Goal: Task Accomplishment & Management: Complete application form

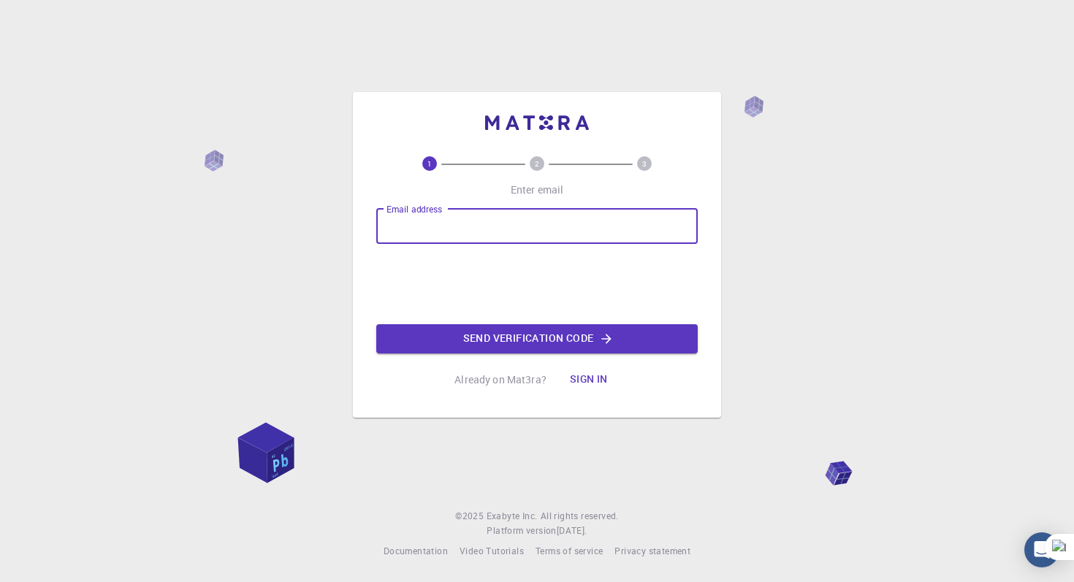
type input "[EMAIL_ADDRESS][DOMAIN_NAME]"
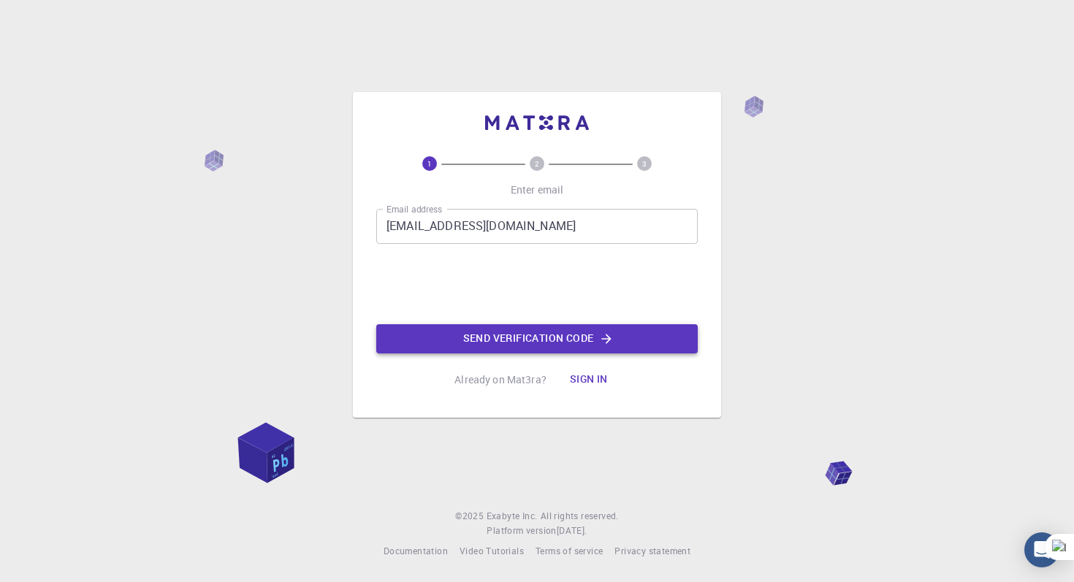
click at [514, 340] on button "Send verification code" at bounding box center [536, 338] width 321 height 29
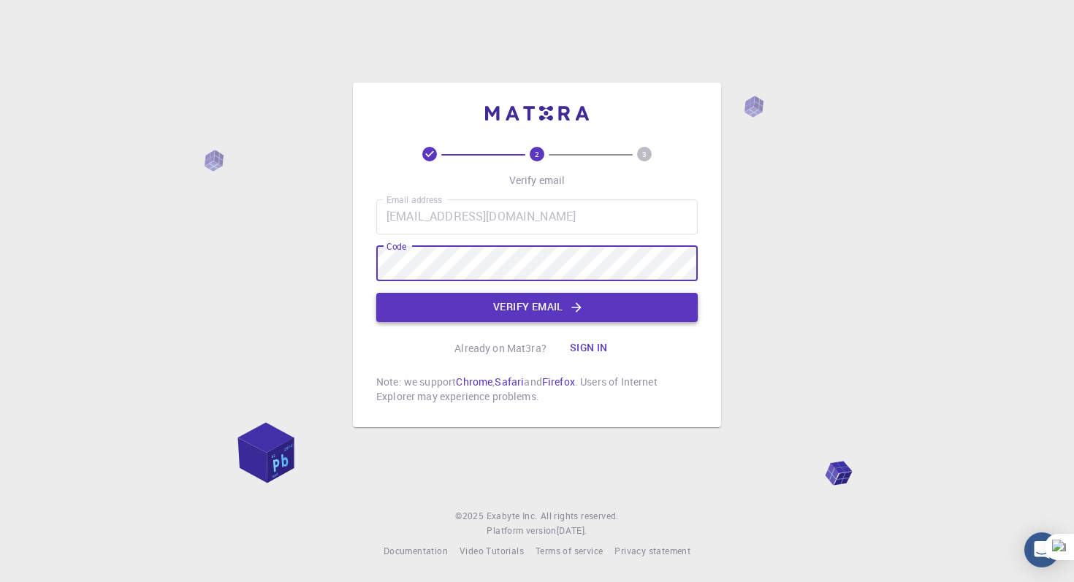
click at [533, 305] on button "Verify email" at bounding box center [536, 307] width 321 height 29
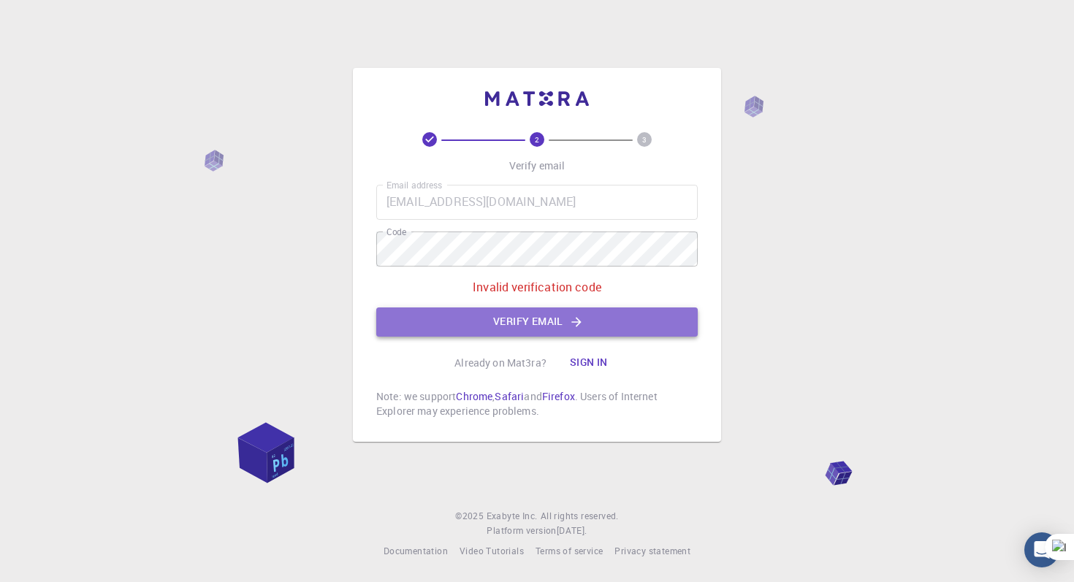
click at [481, 313] on button "Verify email" at bounding box center [536, 321] width 321 height 29
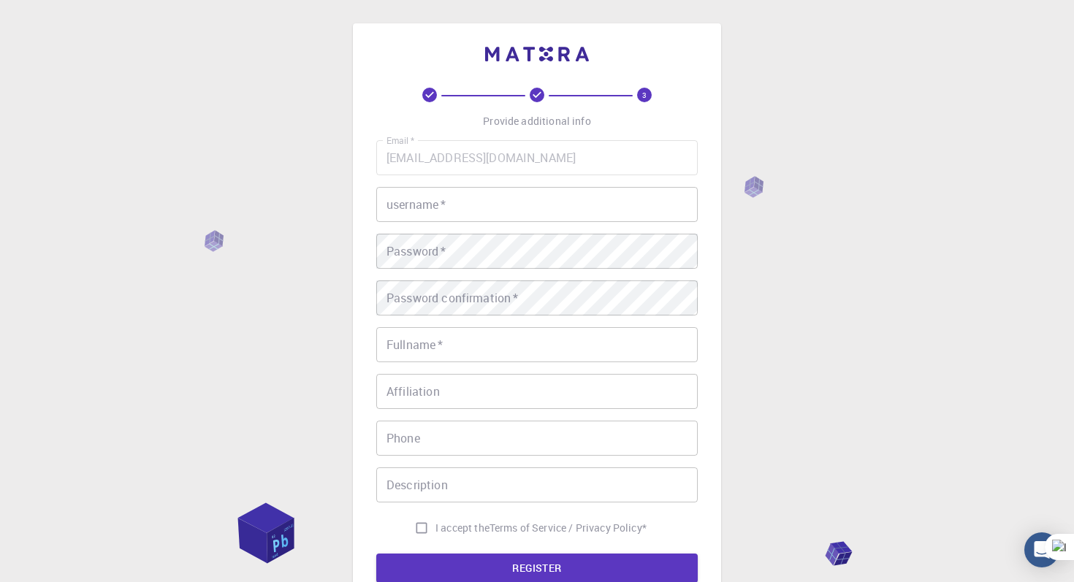
click at [498, 205] on input "username   *" at bounding box center [536, 204] width 321 height 35
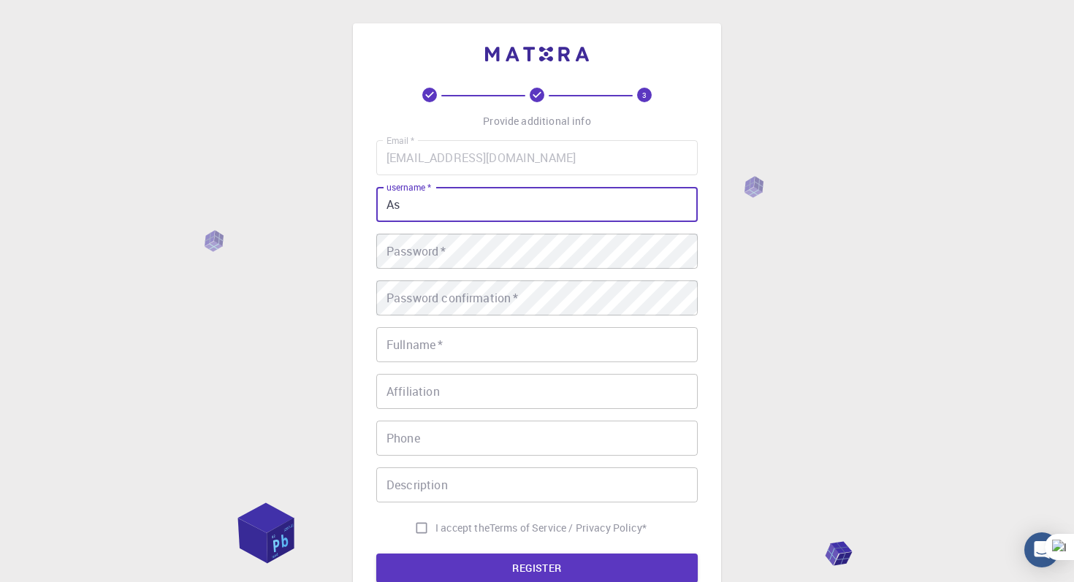
type input "A"
type input "Akshay"
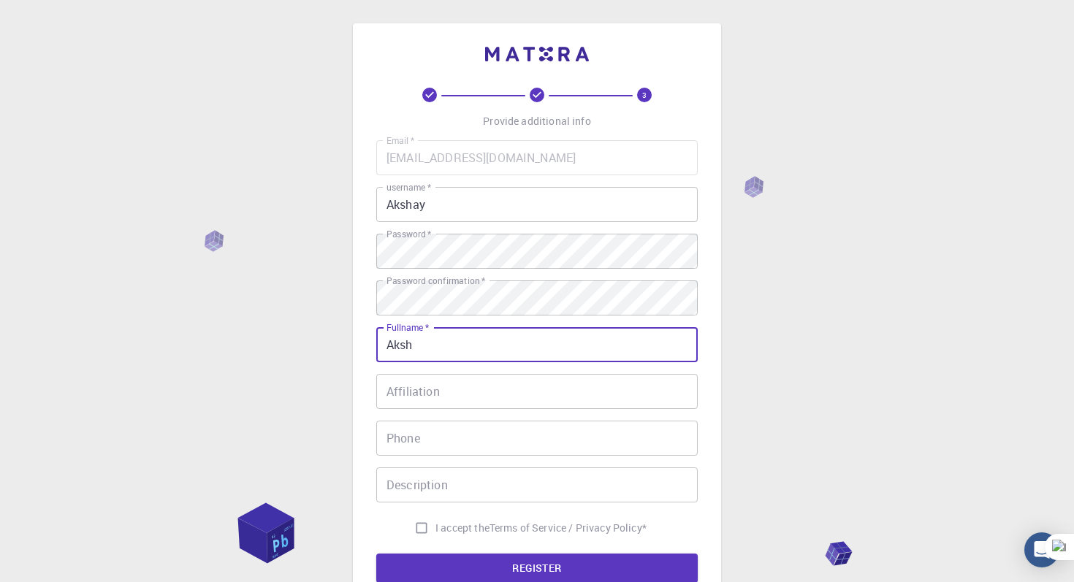
type input "[PERSON_NAME]"
type input "07892739734"
click at [484, 392] on input "Affiliation" at bounding box center [536, 391] width 321 height 35
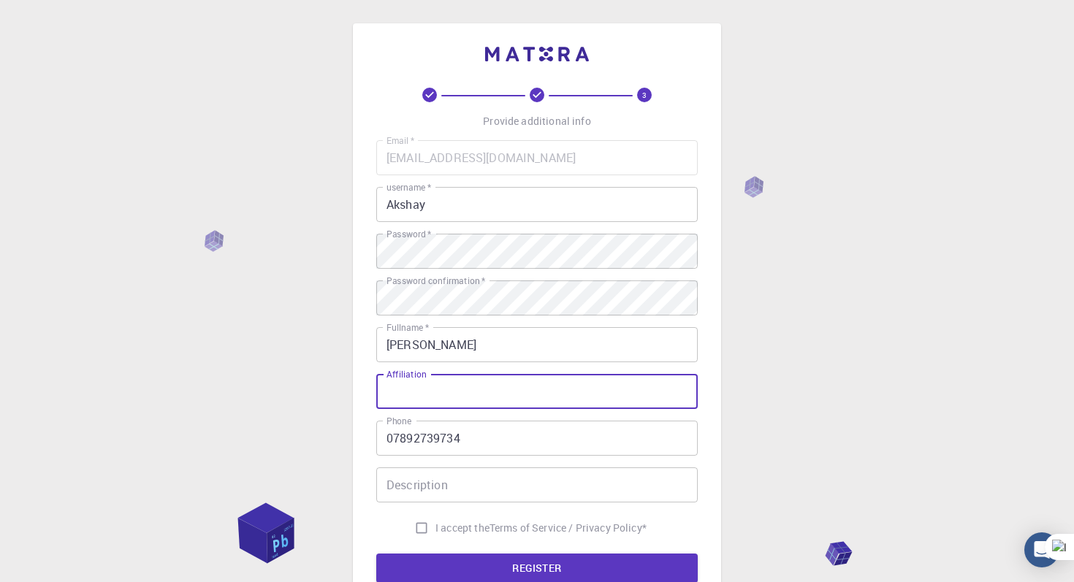
click at [475, 440] on input "07892739734" at bounding box center [536, 438] width 321 height 35
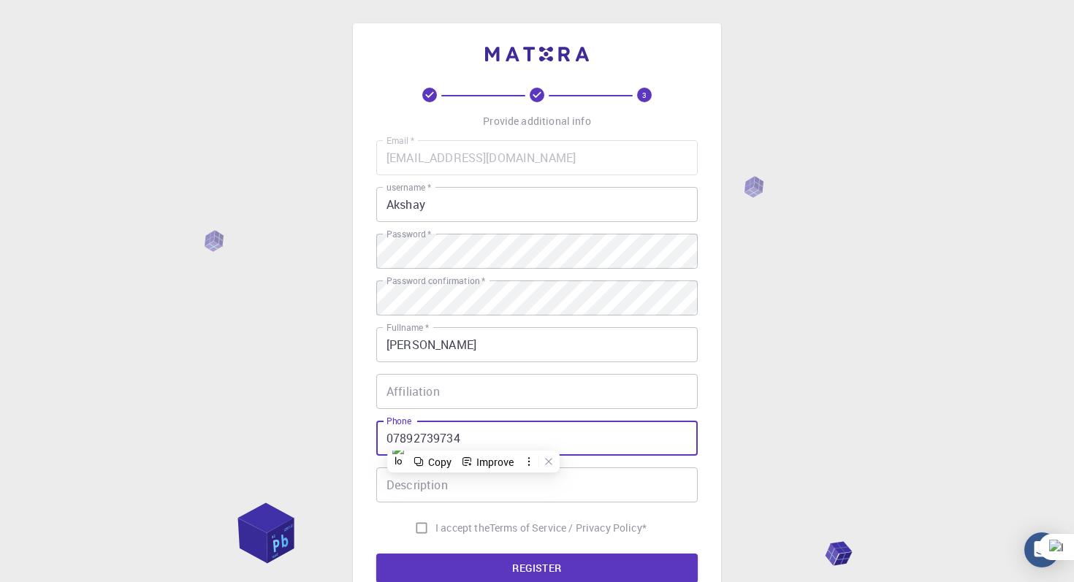
click at [475, 440] on input "07892739734" at bounding box center [536, 438] width 321 height 35
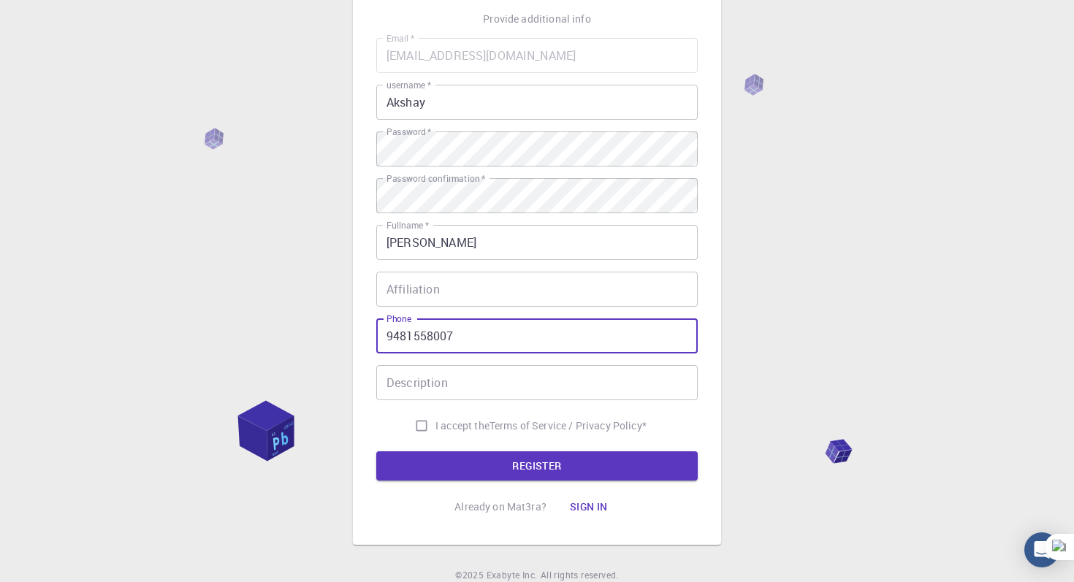
scroll to position [112, 0]
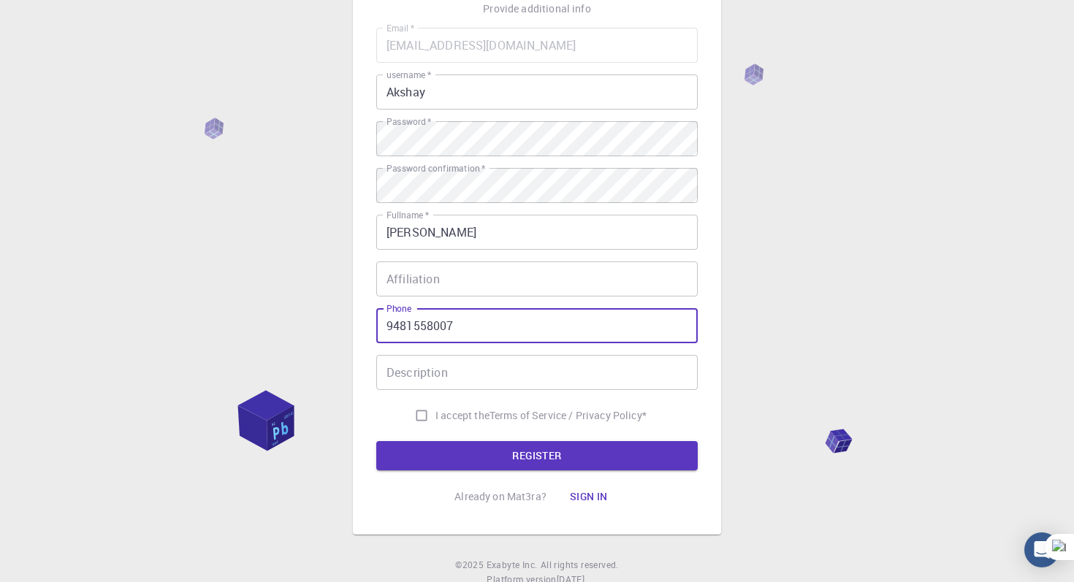
type input "9481558007"
click at [424, 419] on input "I accept the Terms of Service / Privacy Policy *" at bounding box center [422, 416] width 28 height 28
checkbox input "true"
click at [487, 463] on button "REGISTER" at bounding box center [536, 455] width 321 height 29
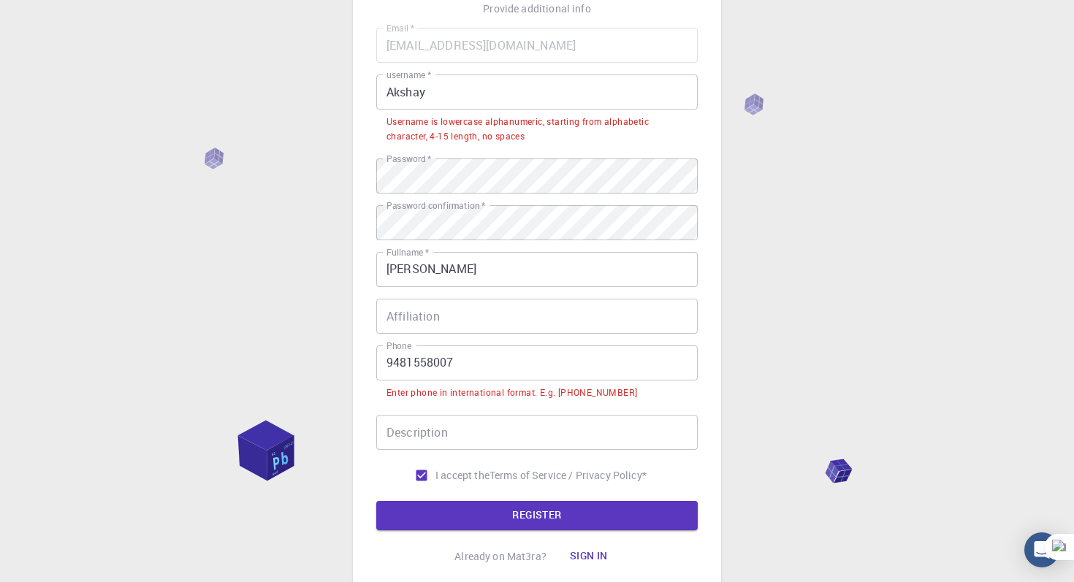
click at [388, 361] on input "9481558007" at bounding box center [536, 362] width 321 height 35
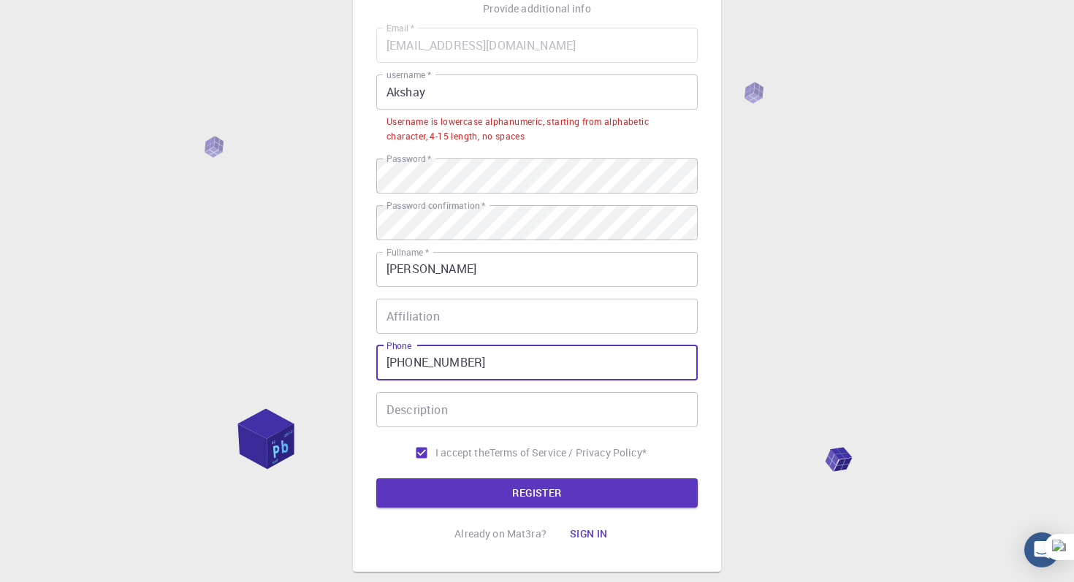
type input "[PHONE_NUMBER]"
click at [433, 92] on input "Akshay" at bounding box center [536, 91] width 321 height 35
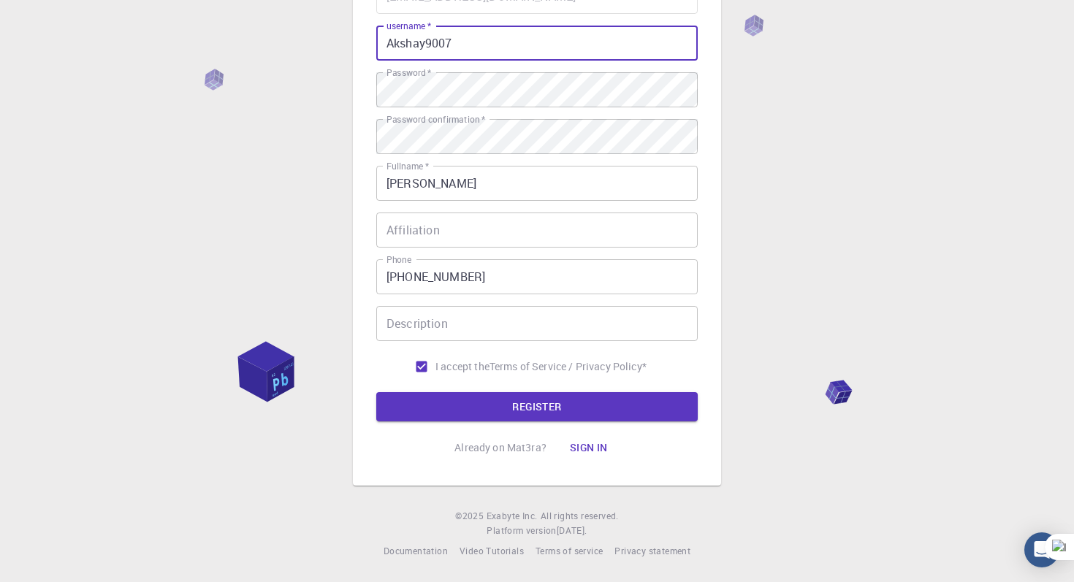
scroll to position [163, 0]
click at [502, 408] on button "REGISTER" at bounding box center [536, 406] width 321 height 29
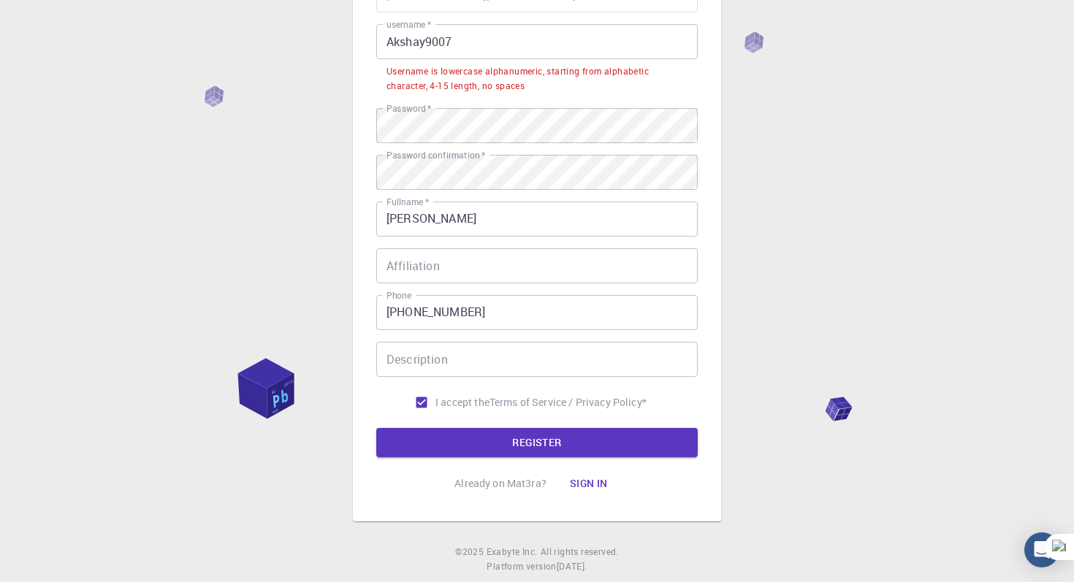
click at [396, 45] on input "Akshay9007" at bounding box center [536, 41] width 321 height 35
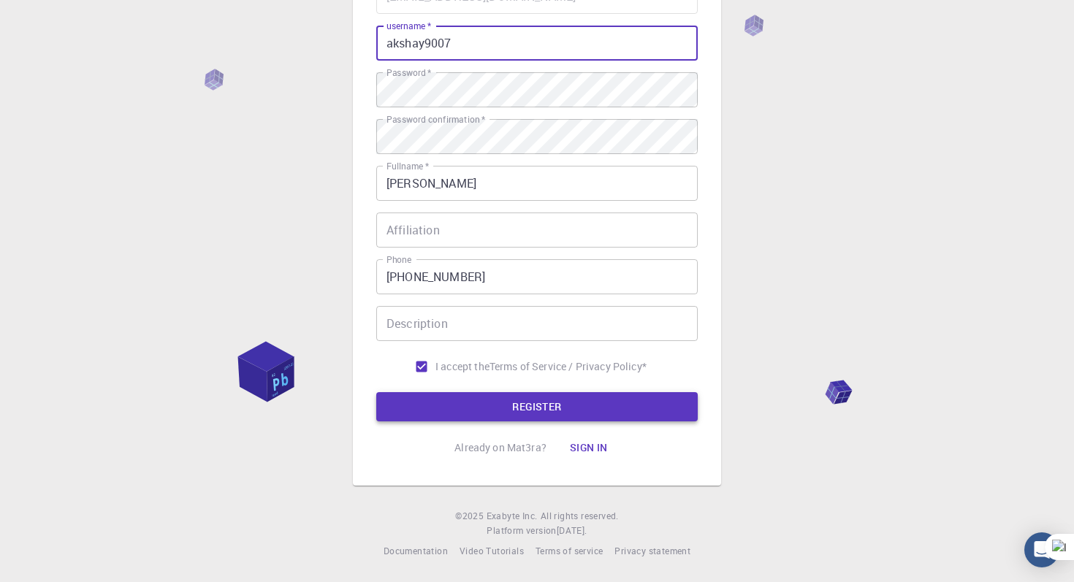
type input "akshay9007"
click at [530, 400] on button "REGISTER" at bounding box center [536, 406] width 321 height 29
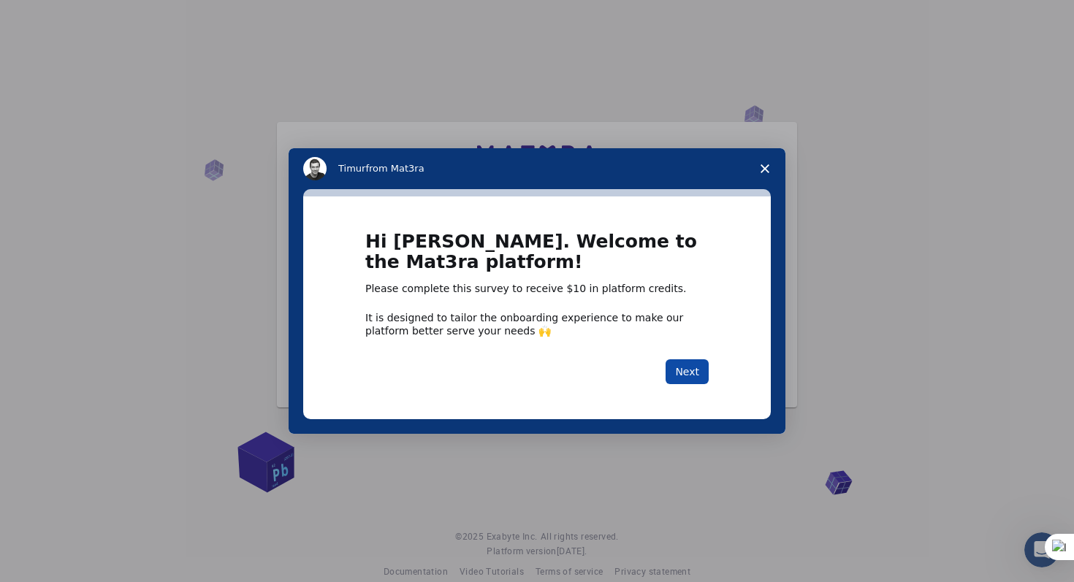
click at [689, 369] on button "Next" at bounding box center [686, 371] width 43 height 25
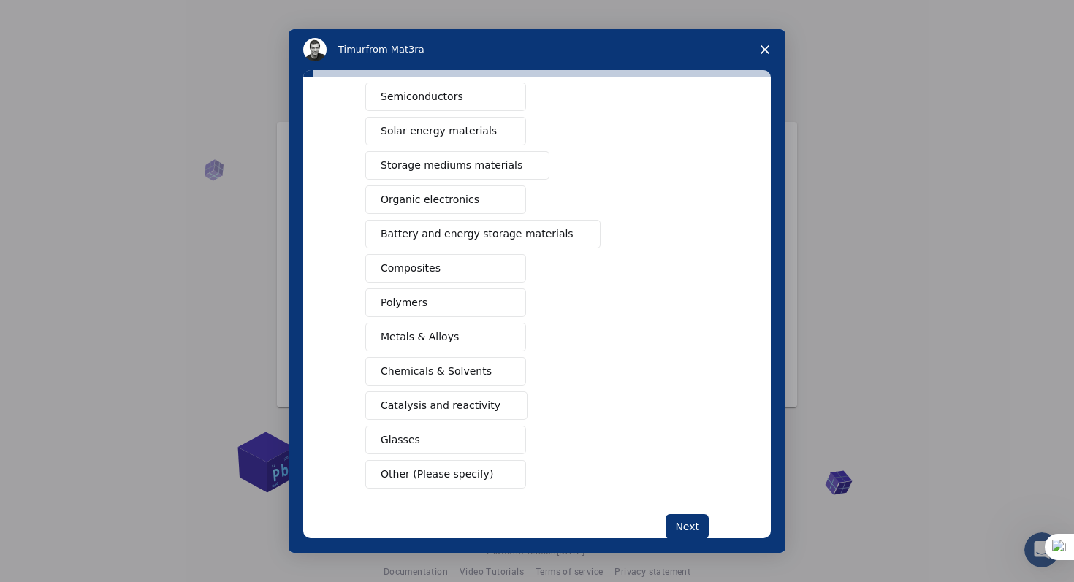
scroll to position [123, 0]
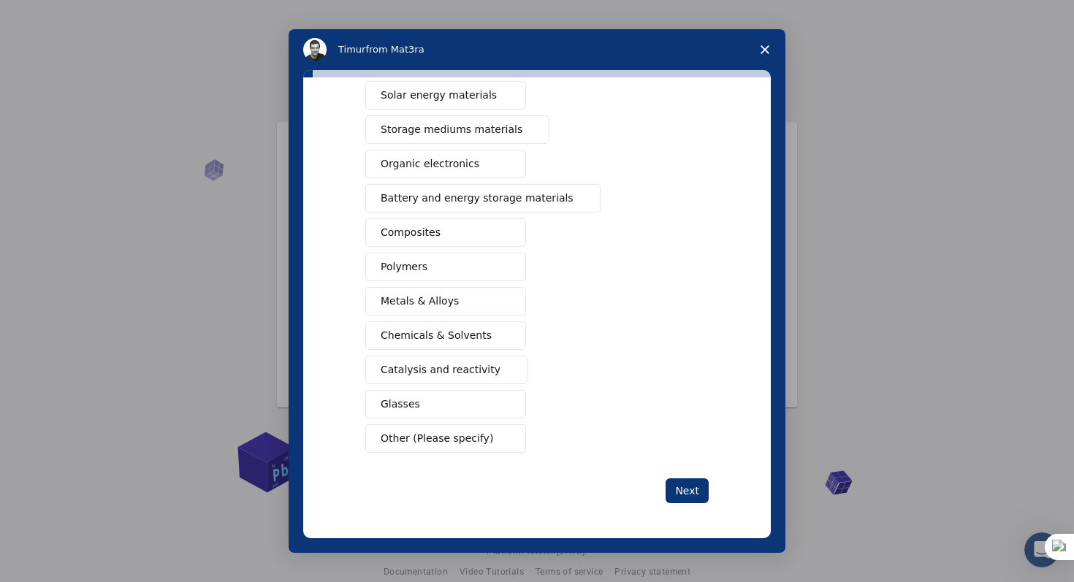
click at [765, 52] on icon "Close survey" at bounding box center [764, 49] width 9 height 9
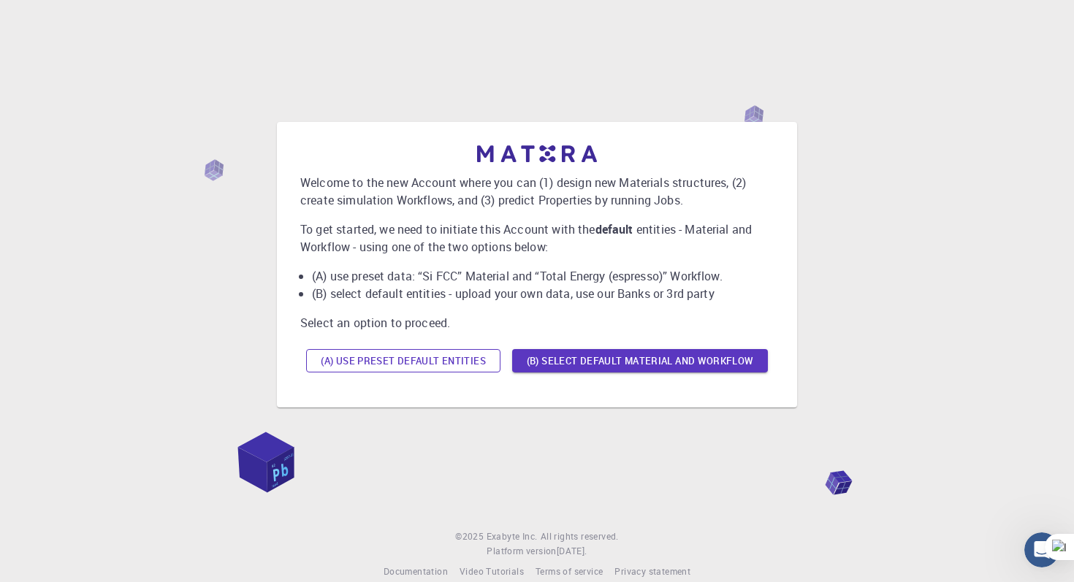
click at [469, 359] on button "(A) Use preset default entities" at bounding box center [403, 360] width 194 height 23
